Goal: Task Accomplishment & Management: Manage account settings

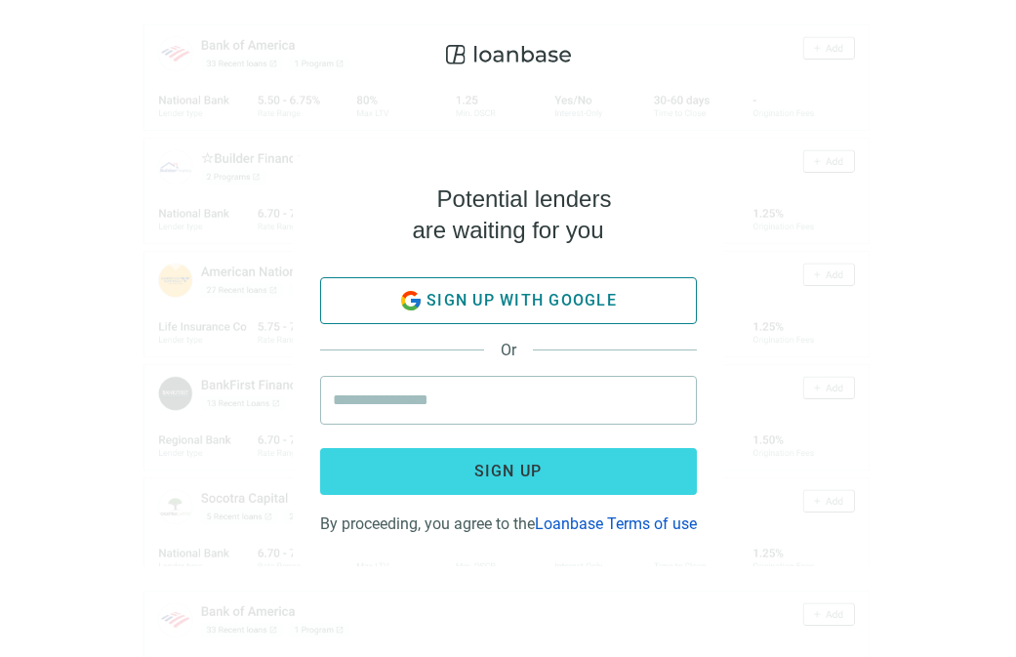
click at [447, 279] on button "Sign up with google" at bounding box center [508, 300] width 377 height 47
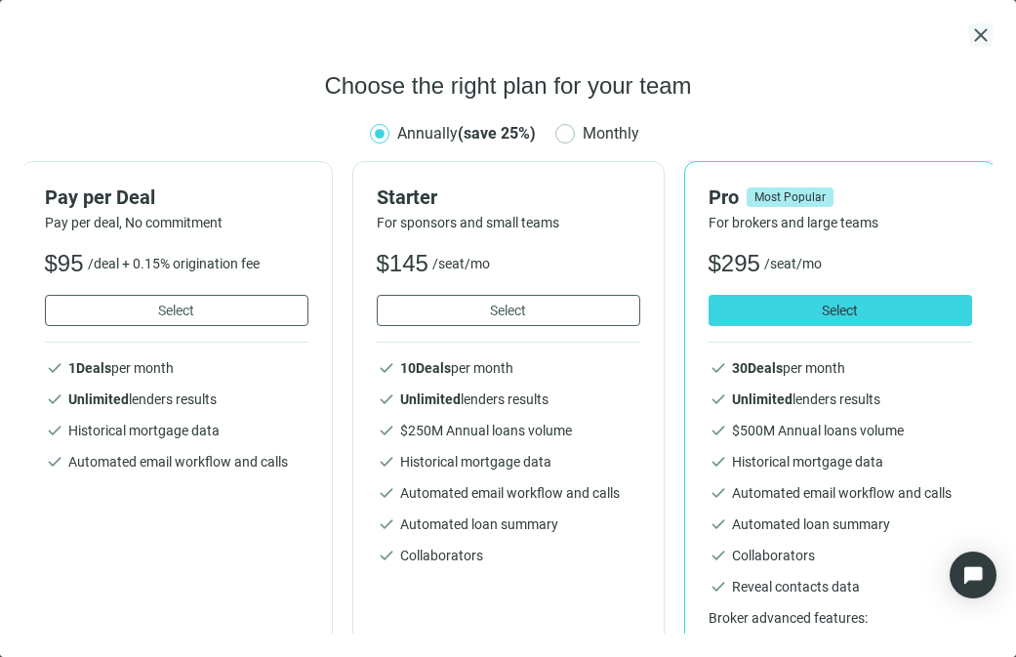
click at [978, 29] on span "close" at bounding box center [981, 34] width 23 height 23
